Goal: Navigation & Orientation: Find specific page/section

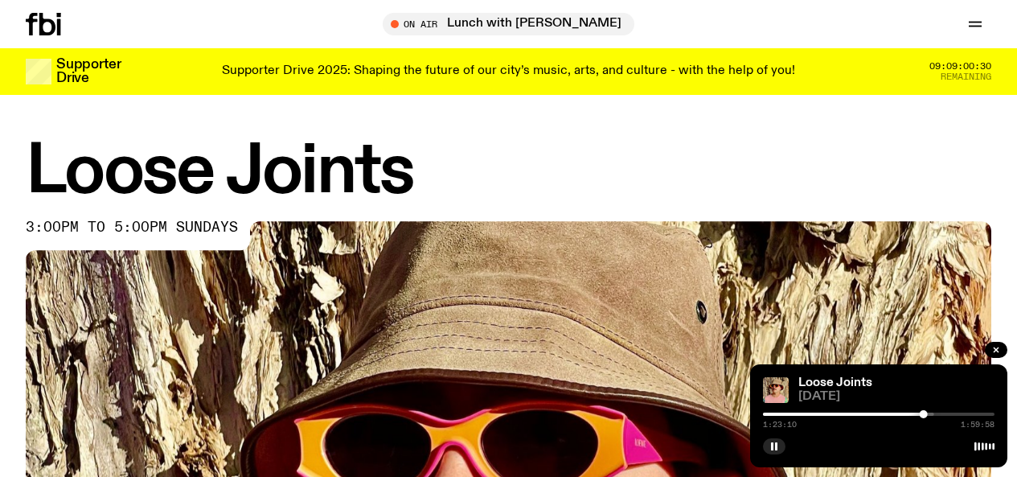
scroll to position [191, 0]
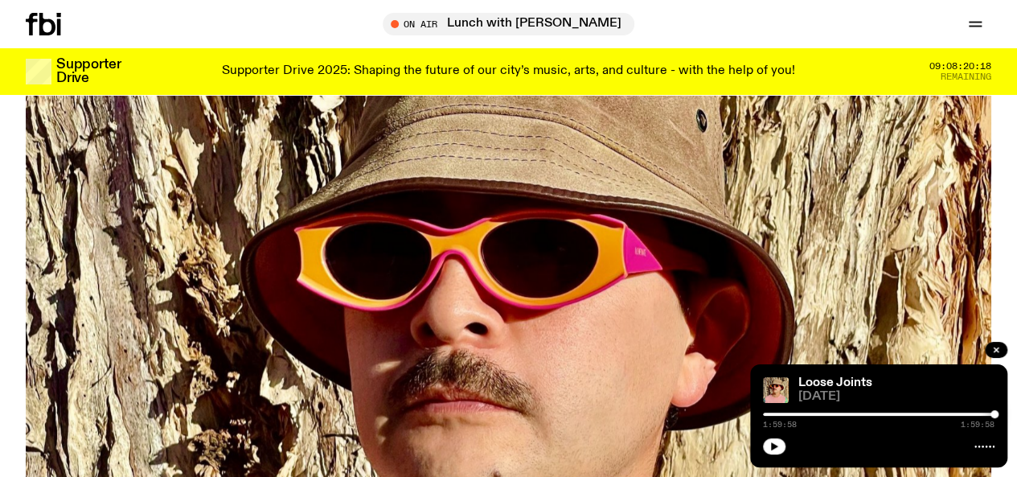
click at [0, 0] on link "Schedule" at bounding box center [0, 0] width 0 height 0
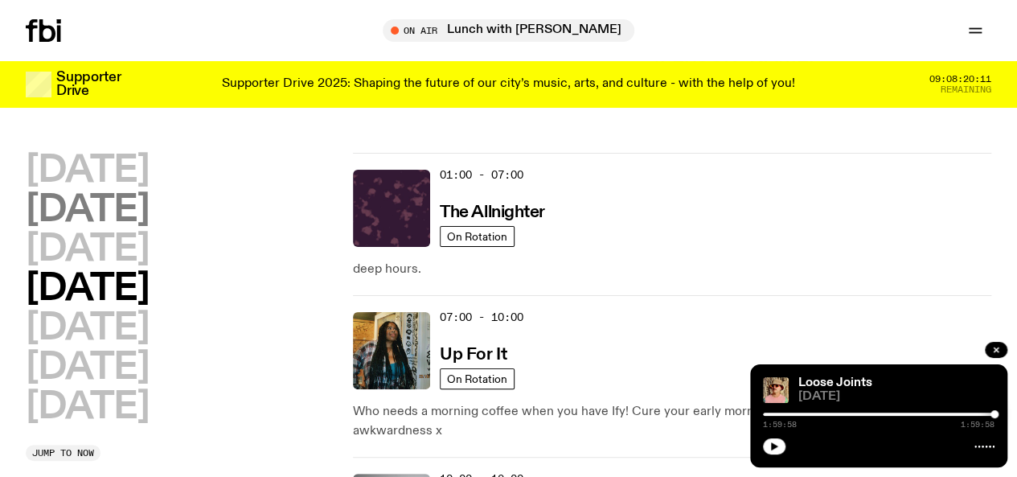
click at [149, 214] on h2 "[DATE]" at bounding box center [87, 210] width 123 height 36
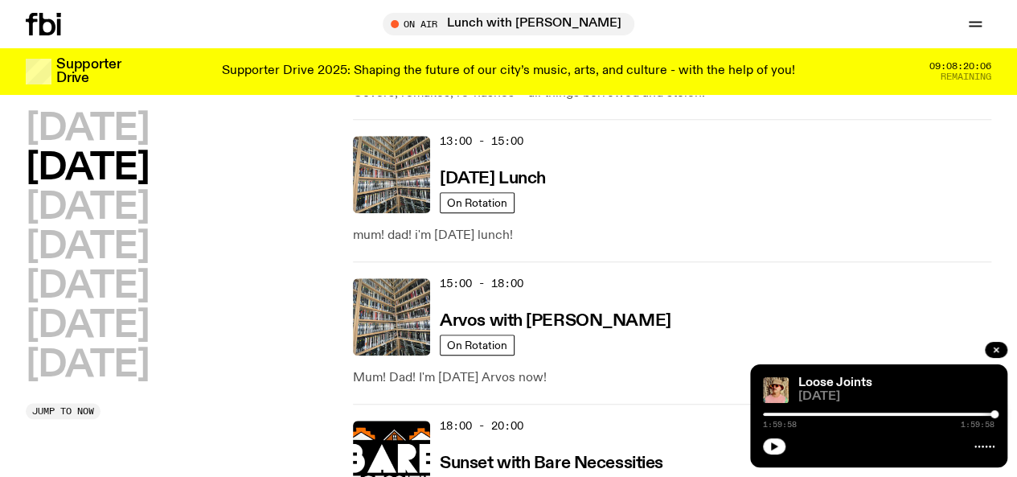
scroll to position [632, 0]
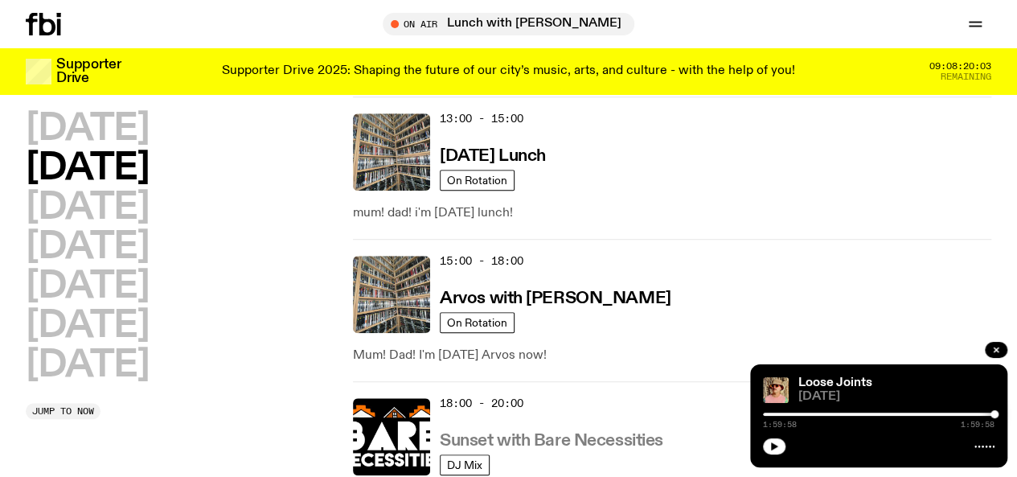
click at [544, 433] on h3 "Sunset with Bare Necessities" at bounding box center [552, 441] width 224 height 17
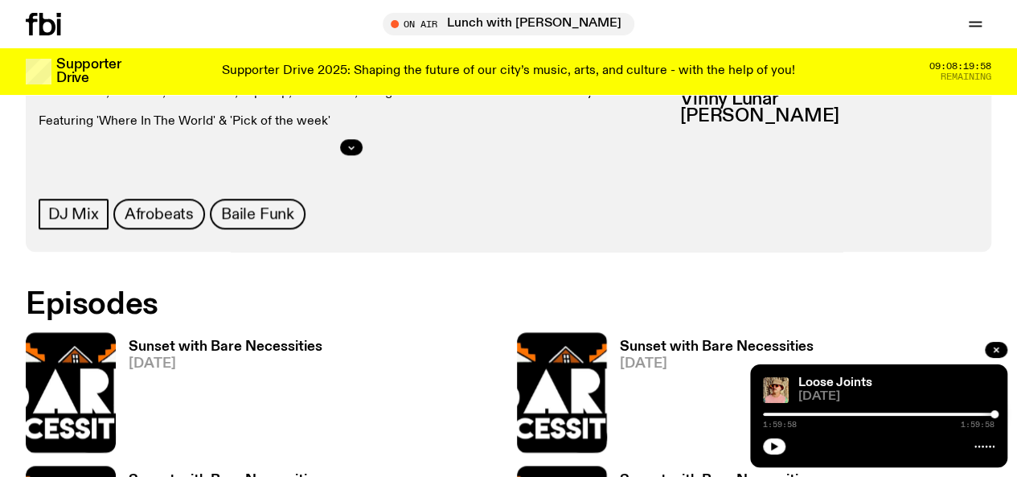
scroll to position [762, 0]
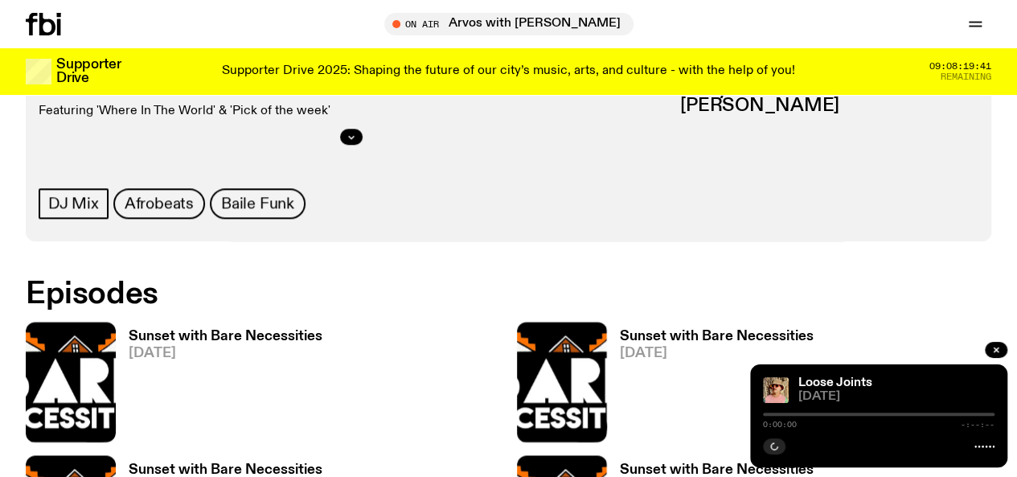
scroll to position [830, 0]
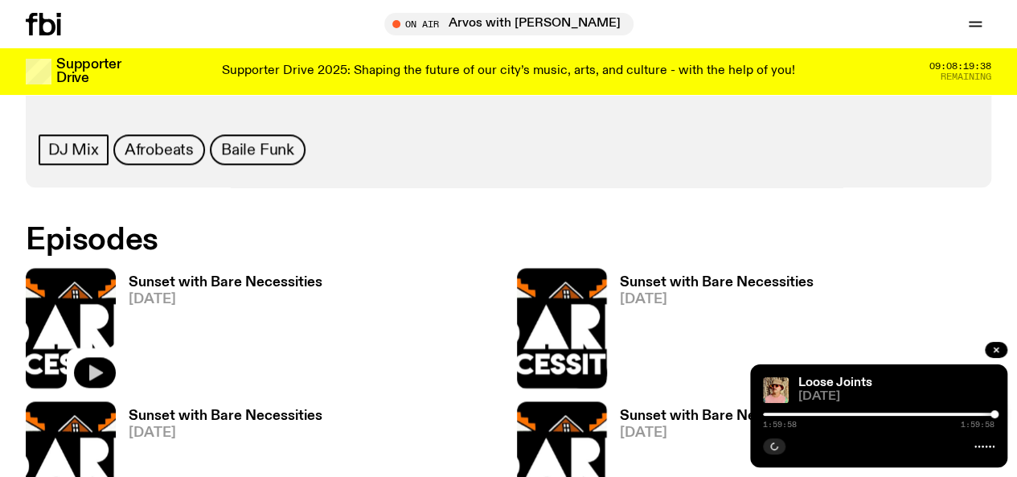
click at [103, 363] on icon "button" at bounding box center [94, 372] width 19 height 19
